Goal: Task Accomplishment & Management: Manage account settings

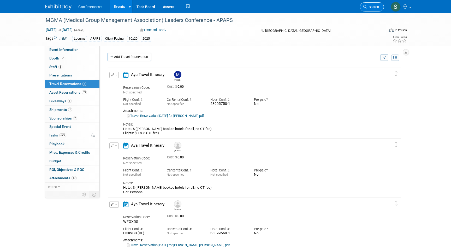
click at [376, 8] on span "Search" at bounding box center [373, 7] width 12 height 4
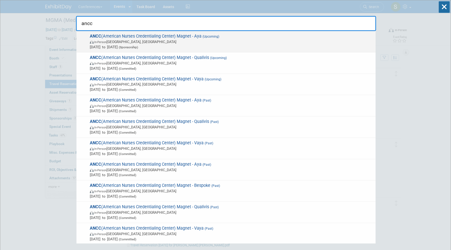
type input "ancc"
click at [210, 47] on span "Oct 8, 2025 to Oct 10, 2025 (Sponsorship)" at bounding box center [231, 46] width 283 height 5
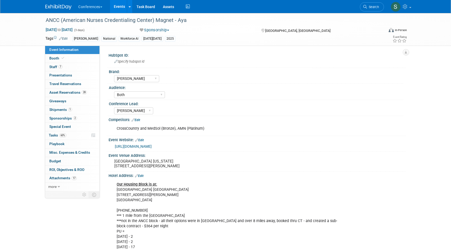
select select "[PERSON_NAME]"
select select "Both"
select select "[PERSON_NAME]"
click at [73, 110] on link "1 Shipments 1" at bounding box center [72, 110] width 54 height 8
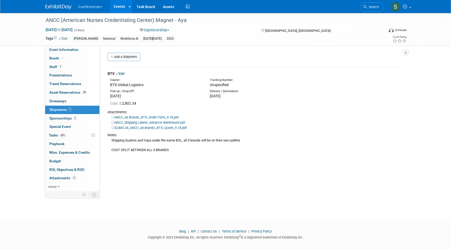
click at [124, 76] on link "Edit" at bounding box center [120, 74] width 9 height 4
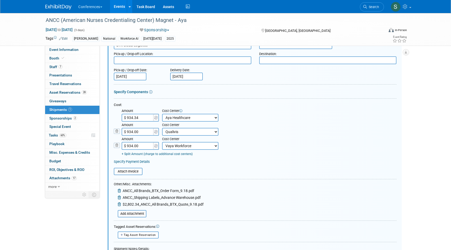
scroll to position [51, 0]
click at [134, 214] on input "file" at bounding box center [115, 214] width 62 height 6
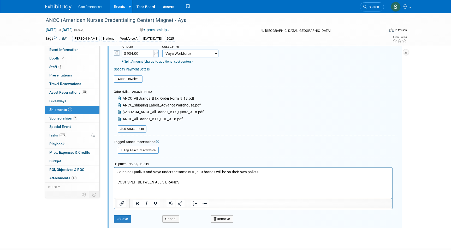
scroll to position [147, 0]
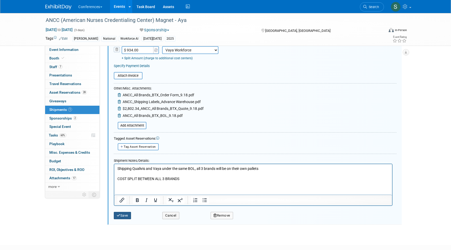
click at [118, 217] on icon "submit" at bounding box center [119, 215] width 4 height 3
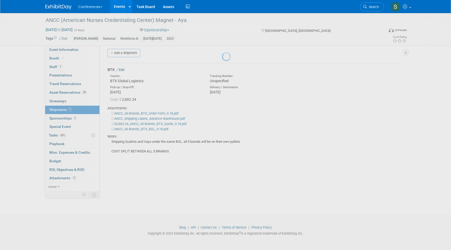
scroll to position [4, 0]
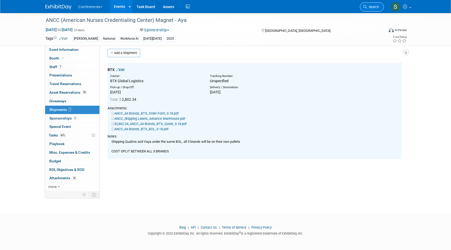
click at [370, 9] on span "Search" at bounding box center [373, 7] width 12 height 4
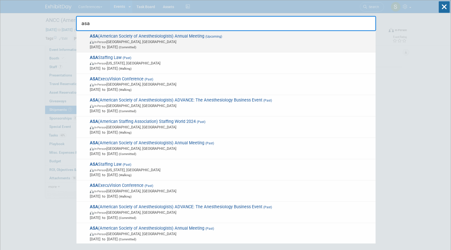
type input "asa"
click at [166, 39] on span "ASA (American Society of Anesthesiologists) Annual Meeting (Upcoming) In-Person…" at bounding box center [230, 42] width 285 height 16
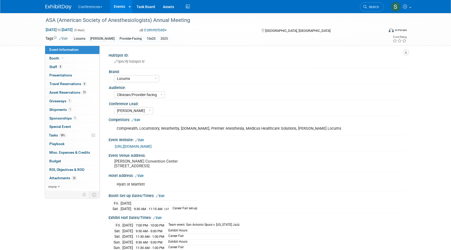
select select "Locums"
select select "Clinician/Provider-facing"
select select "[PERSON_NAME]"
click at [71, 113] on link "1 Shipments 1" at bounding box center [72, 110] width 54 height 8
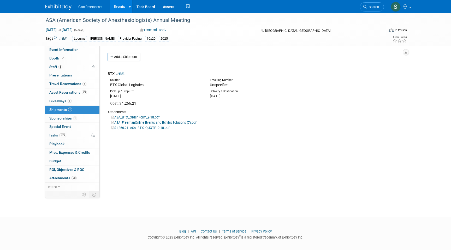
click at [123, 74] on link "Edit" at bounding box center [120, 74] width 9 height 4
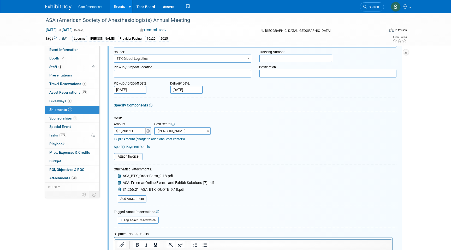
scroll to position [40, 0]
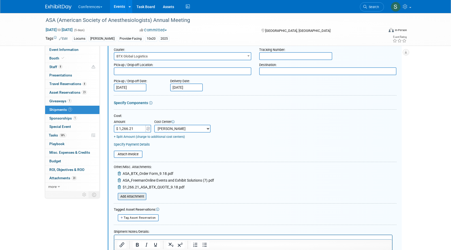
click at [136, 196] on input "file" at bounding box center [115, 197] width 62 height 6
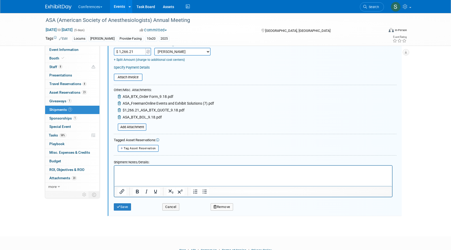
scroll to position [117, 0]
click at [126, 209] on button "Save" at bounding box center [122, 206] width 17 height 7
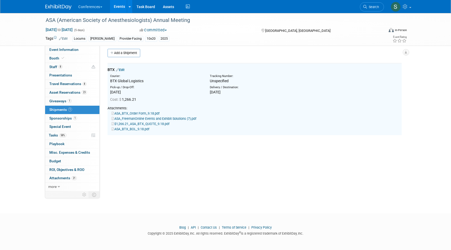
scroll to position [0, 0]
